Goal: Information Seeking & Learning: Learn about a topic

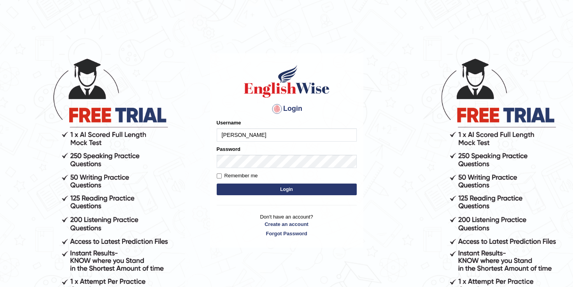
click at [259, 135] on input "[PERSON_NAME]" at bounding box center [287, 134] width 140 height 13
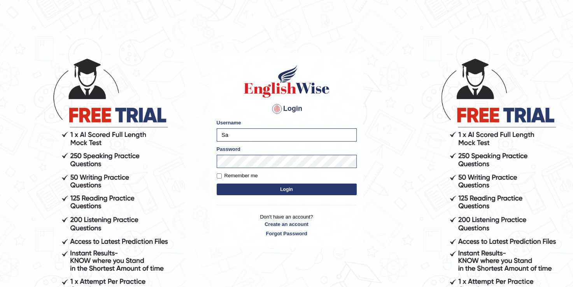
type input "S"
type input "sapanatimalsina_parramatta"
click at [281, 187] on button "Login" at bounding box center [287, 190] width 140 height 12
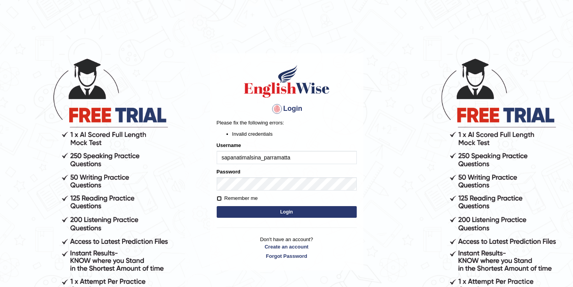
click at [219, 196] on input "Remember me" at bounding box center [219, 198] width 5 height 5
checkbox input "true"
click at [280, 214] on button "Login" at bounding box center [287, 212] width 140 height 12
click at [248, 216] on button "Login" at bounding box center [287, 212] width 140 height 12
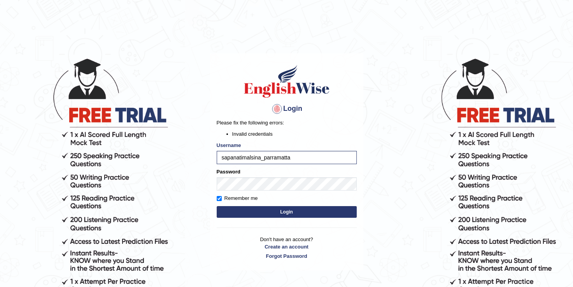
click at [369, 176] on body "Login Please fix the following errors: Invalid credentials Username sapanatimal…" at bounding box center [286, 172] width 573 height 287
click at [320, 210] on button "Login" at bounding box center [287, 212] width 140 height 12
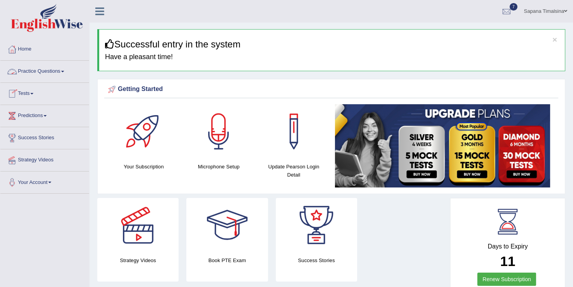
click at [40, 68] on link "Practice Questions" at bounding box center [44, 70] width 89 height 19
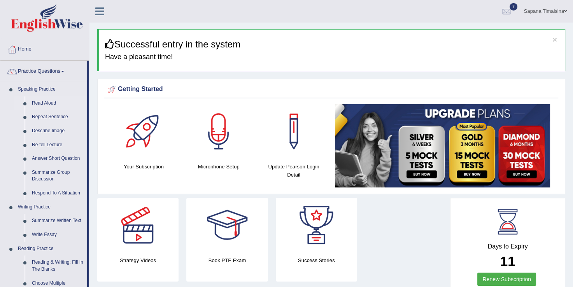
click at [42, 104] on link "Read Aloud" at bounding box center [57, 103] width 59 height 14
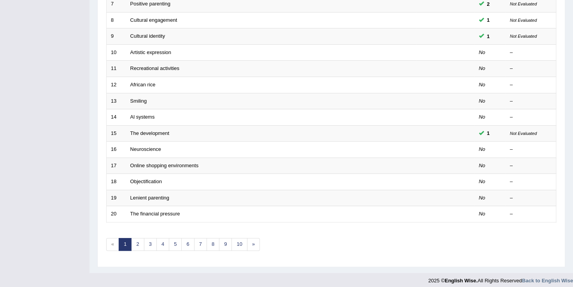
scroll to position [225, 0]
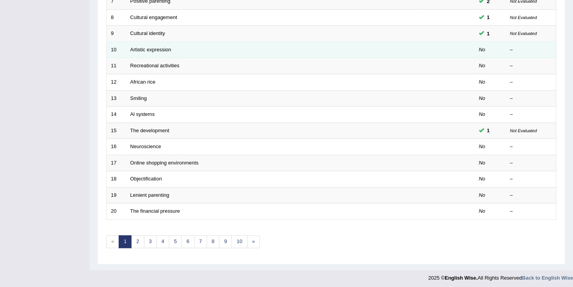
click at [139, 53] on td "Artistic expression" at bounding box center [271, 50] width 290 height 16
drag, startPoint x: 139, startPoint y: 53, endPoint x: 132, endPoint y: 55, distance: 6.9
click at [132, 55] on td "Artistic expression" at bounding box center [271, 50] width 290 height 16
click at [146, 49] on link "Artistic expression" at bounding box center [150, 50] width 41 height 6
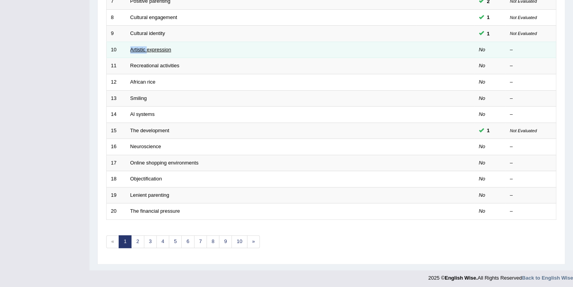
click at [146, 49] on link "Artistic expression" at bounding box center [150, 50] width 41 height 6
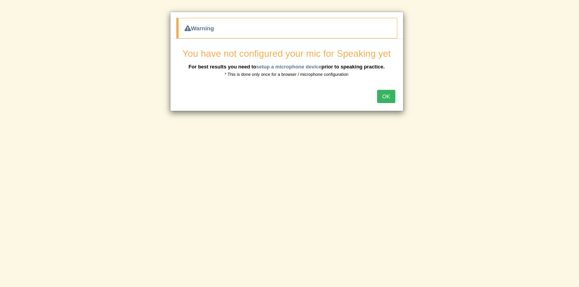
click at [384, 98] on button "OK" at bounding box center [386, 96] width 18 height 13
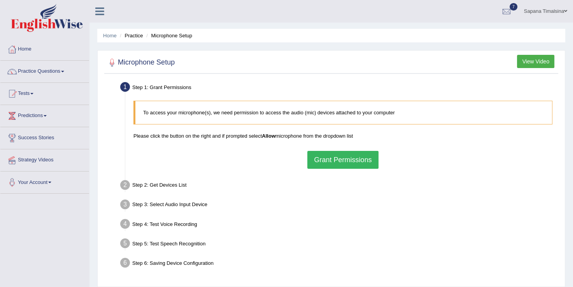
click at [350, 164] on button "Grant Permissions" at bounding box center [342, 160] width 71 height 18
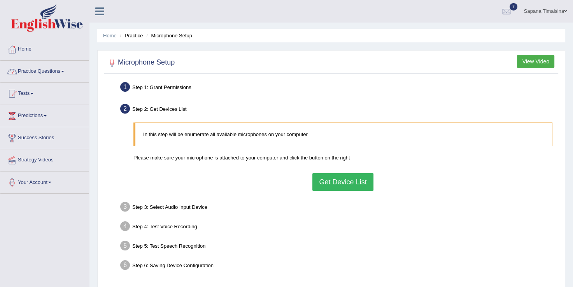
click at [43, 70] on link "Practice Questions" at bounding box center [44, 70] width 89 height 19
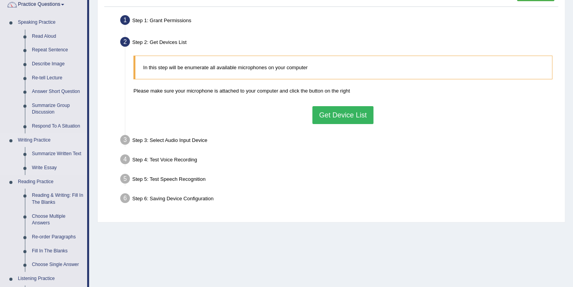
scroll to position [70, 0]
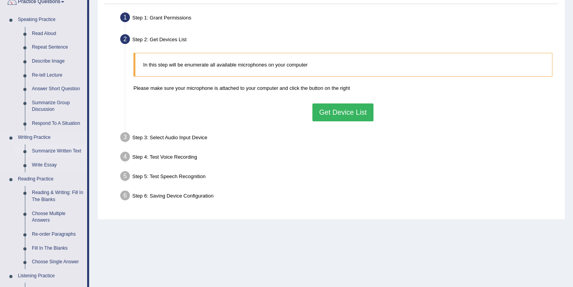
click at [50, 150] on link "Summarize Written Text" at bounding box center [57, 151] width 59 height 14
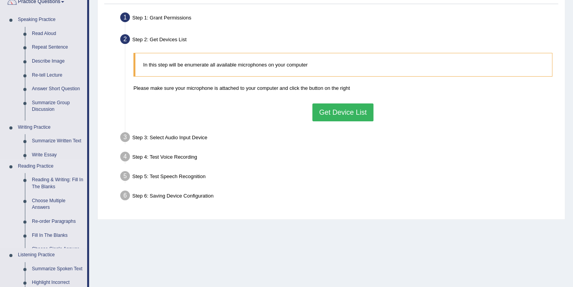
click at [50, 150] on ul "Speaking Practice Read Aloud Repeat Sentence Describe Image Re-tell Lecture Ans…" at bounding box center [43, 199] width 87 height 372
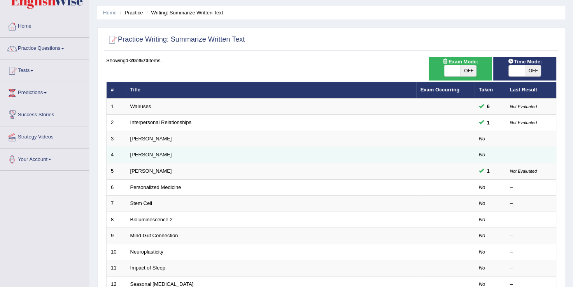
scroll to position [23, 0]
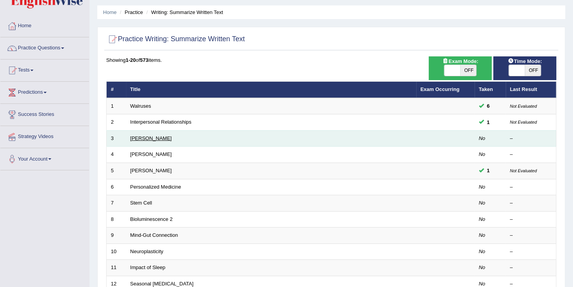
click at [142, 138] on link "[PERSON_NAME]" at bounding box center [151, 138] width 42 height 6
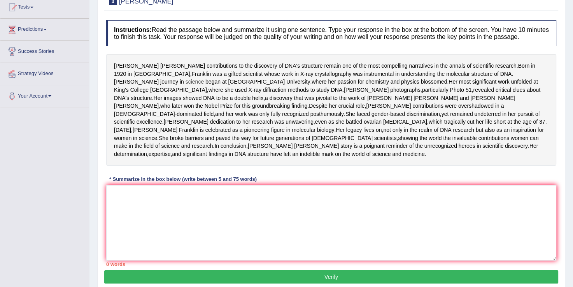
scroll to position [88, 0]
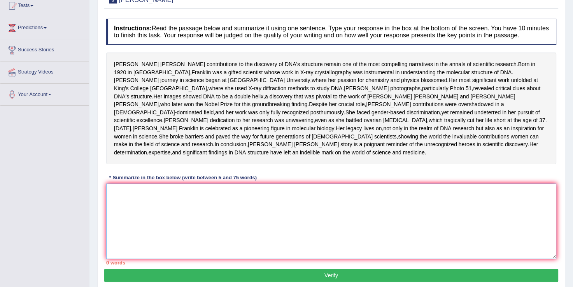
click at [170, 236] on textarea at bounding box center [331, 221] width 450 height 75
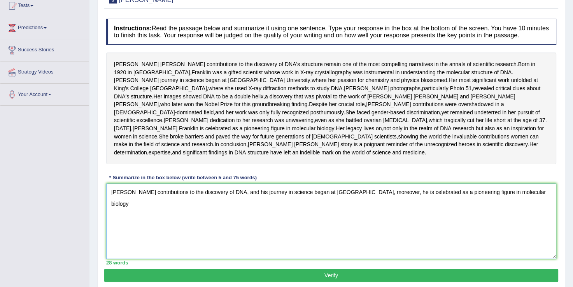
scroll to position [156, 0]
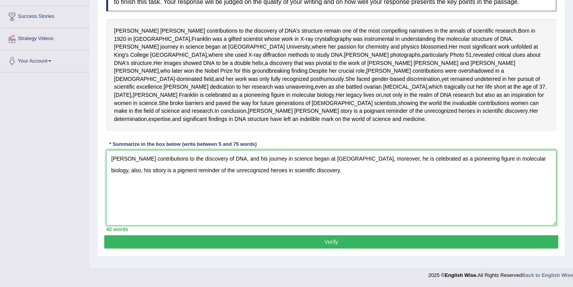
click at [150, 176] on textarea "Rosalind Franklins contributions to the discovery of DNA, and his journey in sc…" at bounding box center [331, 187] width 450 height 75
click at [412, 164] on textarea "Rosalind Franklins contributions to the discovery of DNA, and his journey in sc…" at bounding box center [331, 187] width 450 height 75
click at [413, 163] on textarea "Rosalind Franklins contributions to the discovery of DNA, and his journey in sc…" at bounding box center [331, 187] width 450 height 75
click at [413, 164] on textarea "Rosalind Franklins contributions to the discovery of DNA, and his journey in sc…" at bounding box center [331, 187] width 450 height 75
click at [419, 164] on textarea "Rosalind Franklins contributions to the discovery of DNA, and his journey in sc…" at bounding box center [331, 187] width 450 height 75
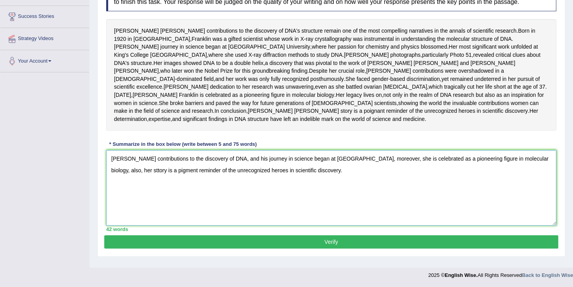
click at [357, 177] on textarea "Rosalind Franklins contributions to the discovery of DNA, and his journey in sc…" at bounding box center [331, 187] width 450 height 75
click at [266, 164] on textarea "Rosalind Franklins contributions to the discovery of DNA, and his journey in sc…" at bounding box center [331, 187] width 450 height 75
click at [159, 175] on textarea "Rosalind Franklins contributions to the discovery of DNA, and her journey in sc…" at bounding box center [331, 187] width 450 height 75
type textarea "Rosalind Franklins contributions to the discovery of DNA, and her journey in sc…"
click at [315, 249] on button "Verify" at bounding box center [331, 241] width 454 height 13
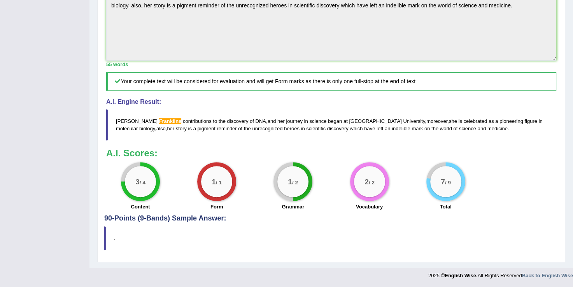
scroll to position [275, 0]
click at [159, 124] on span "Franklins" at bounding box center [170, 121] width 23 height 6
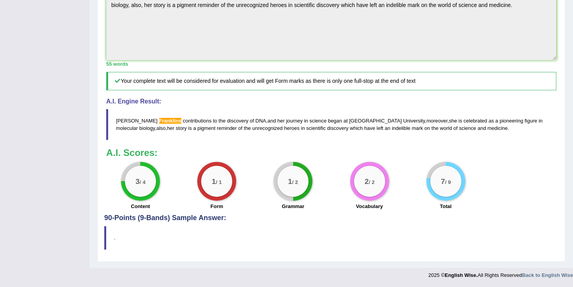
drag, startPoint x: 114, startPoint y: 158, endPoint x: 200, endPoint y: 171, distance: 87.7
click at [200, 140] on blockquote "Rosalind Franklins contributions to the discovery of DNA , and her journey in s…" at bounding box center [331, 124] width 450 height 31
drag, startPoint x: 117, startPoint y: 157, endPoint x: 217, endPoint y: 154, distance: 99.6
click at [217, 140] on blockquote "Rosalind Franklins contributions to the discovery of DNA , and her journey in s…" at bounding box center [331, 124] width 450 height 31
click at [201, 140] on blockquote "Rosalind Franklins contributions to the discovery of DNA , and her journey in s…" at bounding box center [331, 124] width 450 height 31
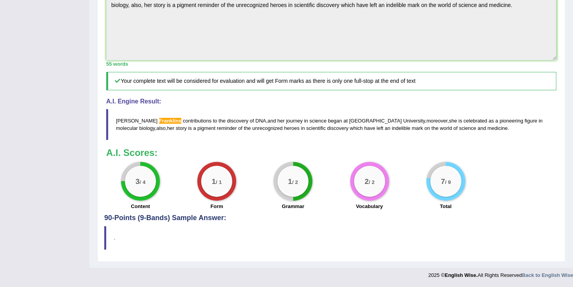
click at [201, 140] on blockquote "Rosalind Franklins contributions to the discovery of DNA , and her journey in s…" at bounding box center [331, 124] width 450 height 31
click at [252, 131] on span "unrecognized" at bounding box center [267, 128] width 30 height 6
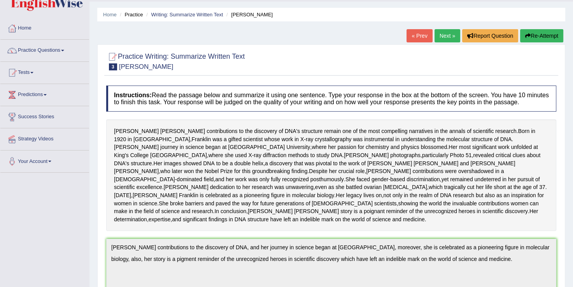
scroll to position [17, 0]
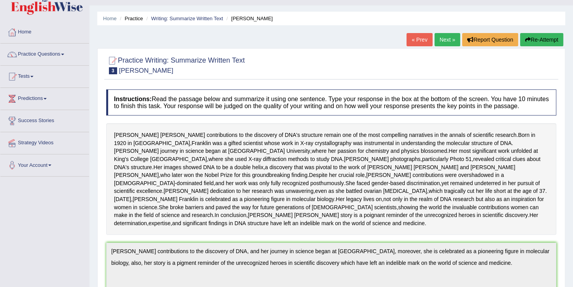
click at [540, 40] on button "Re-Attempt" at bounding box center [541, 39] width 43 height 13
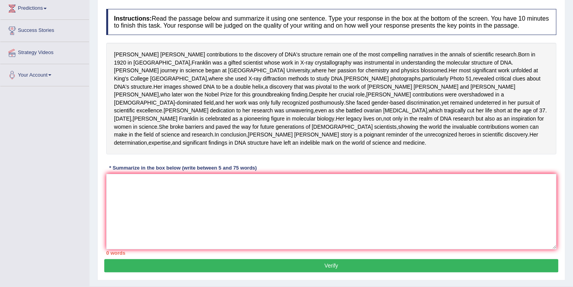
scroll to position [165, 0]
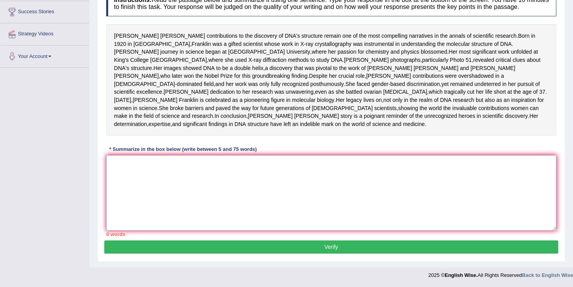
click at [216, 195] on textarea at bounding box center [331, 192] width 450 height 75
paste textarea "Rosalind Franklins contributions to the discovery of DNA, and her journey in sc…"
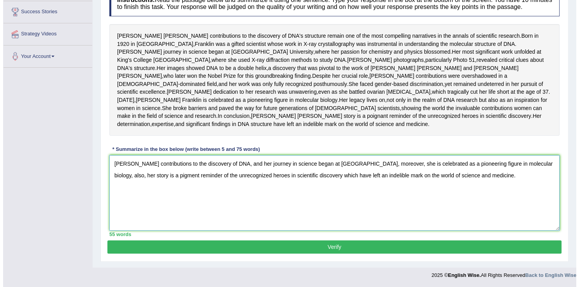
scroll to position [151, 0]
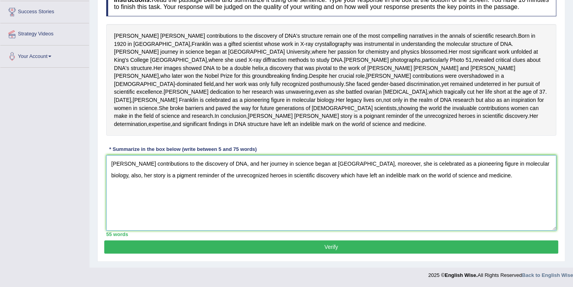
click at [155, 179] on textarea "Rosalind Franklins contributions to the discovery of DNA, and her journey in sc…" at bounding box center [331, 192] width 450 height 75
type textarea "Rosalind Franklin's contributions to the discovery of DNA, and her journey in s…"
click at [279, 254] on button "Verify" at bounding box center [331, 246] width 454 height 13
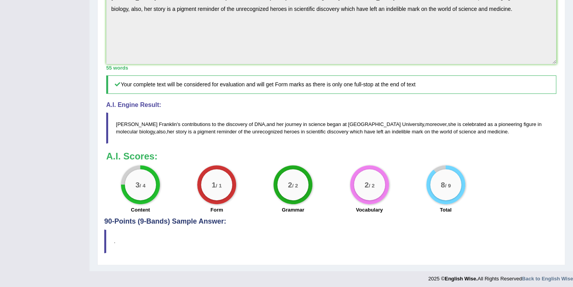
scroll to position [151, 0]
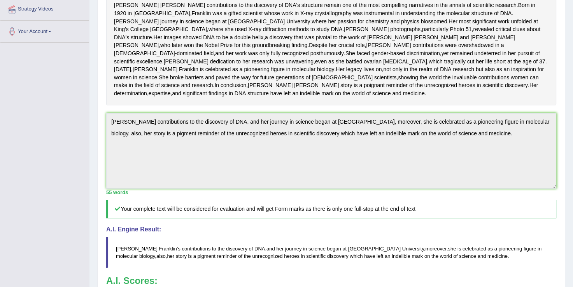
click at [540, 230] on div "Instructions: Read the passage below and summarize it using one sentence. Type …" at bounding box center [331, 149] width 454 height 387
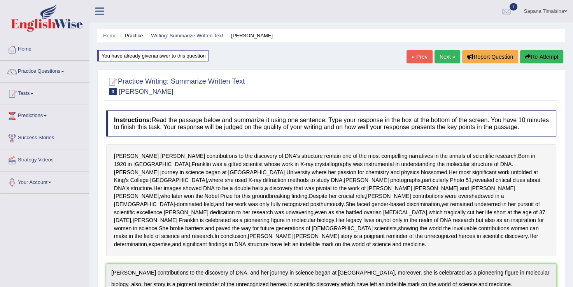
click at [536, 63] on button "Re-Attempt" at bounding box center [541, 56] width 43 height 13
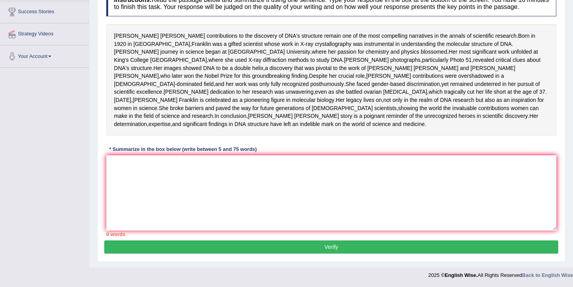
scroll to position [165, 0]
click at [218, 217] on textarea at bounding box center [331, 192] width 450 height 75
paste textarea "Rosalind Franklin's contributions to the discovery of DNA, and her journey in s…"
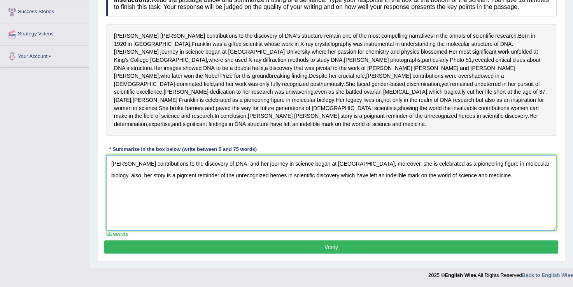
scroll to position [128, 0]
click at [129, 213] on textarea "Rosalind Franklin's contributions to the discovery of DNA, and her journey in s…" at bounding box center [331, 192] width 450 height 75
type textarea "Rosalind Franklin's contributions to the discovery of DNA, and her journey in s…"
click at [226, 253] on button "Verify" at bounding box center [331, 246] width 454 height 13
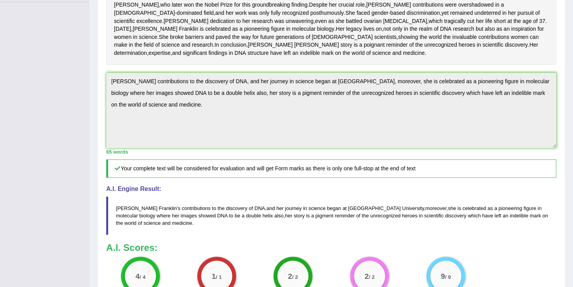
scroll to position [0, 0]
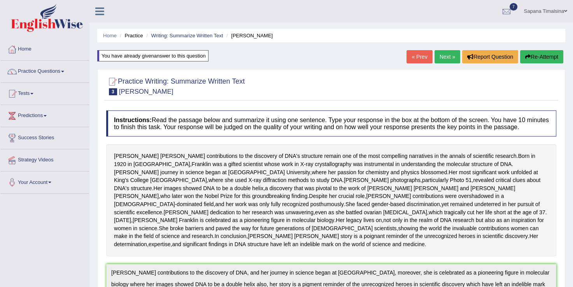
click at [448, 59] on link "Next »" at bounding box center [448, 56] width 26 height 13
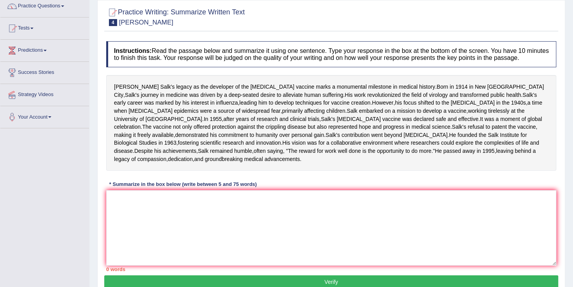
scroll to position [86, 0]
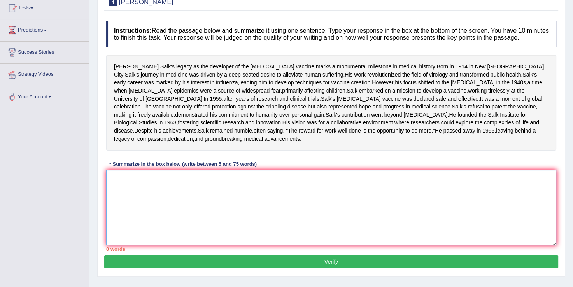
click at [221, 245] on textarea at bounding box center [331, 207] width 450 height 75
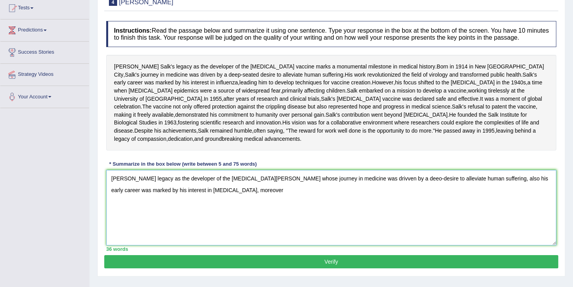
click at [187, 237] on textarea "[PERSON_NAME] legacy as the developer of the [MEDICAL_DATA][PERSON_NAME] whose …" at bounding box center [331, 207] width 450 height 75
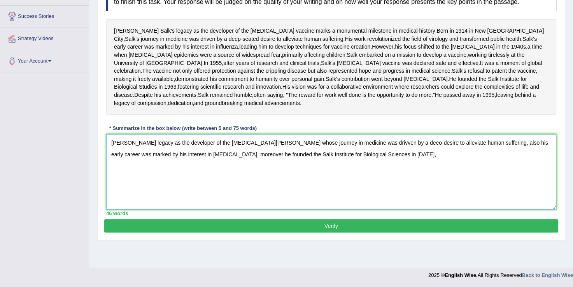
scroll to position [142, 0]
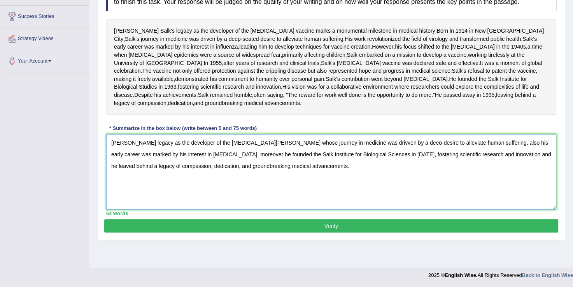
click at [331, 169] on textarea "[PERSON_NAME] legacy as the developer of the [MEDICAL_DATA][PERSON_NAME] whose …" at bounding box center [331, 171] width 450 height 75
type textarea "[PERSON_NAME] legacy as the developer of the [MEDICAL_DATA][PERSON_NAME] whose …"
click at [314, 233] on button "Verify" at bounding box center [331, 225] width 454 height 13
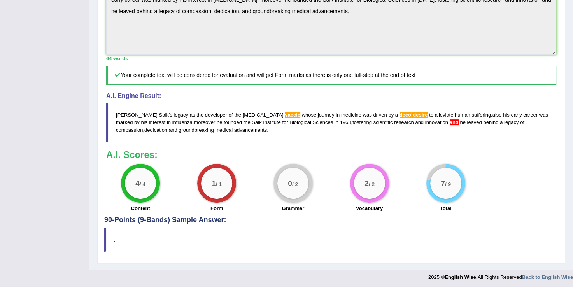
scroll to position [265, 0]
click at [450, 125] on span "and" at bounding box center [454, 122] width 9 height 6
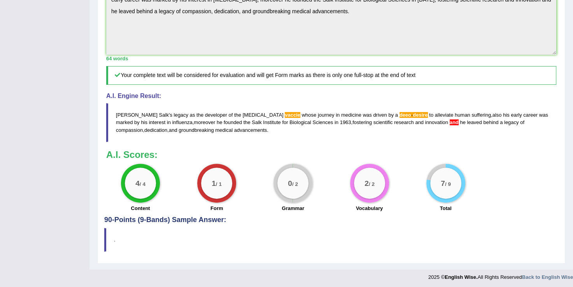
click at [450, 125] on span "and" at bounding box center [454, 122] width 9 height 6
